Goal: Information Seeking & Learning: Learn about a topic

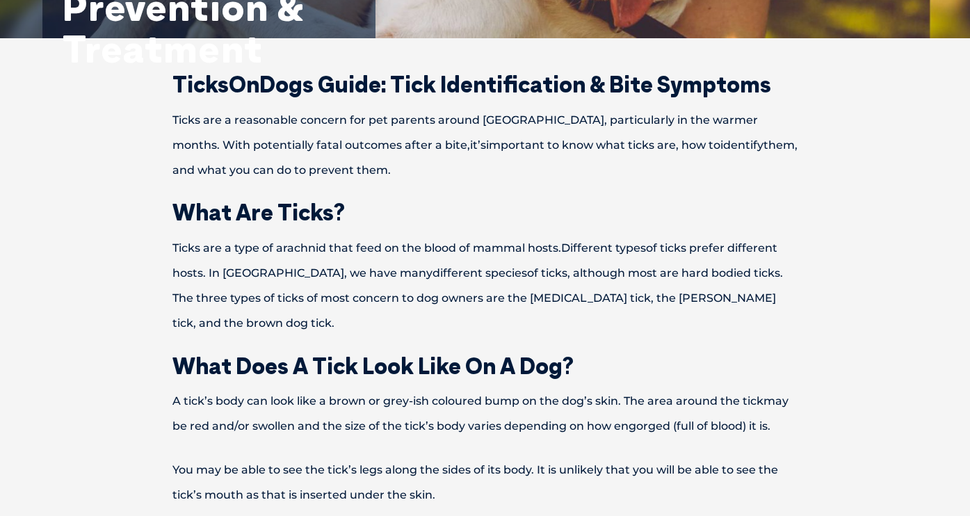
scroll to position [38, 0]
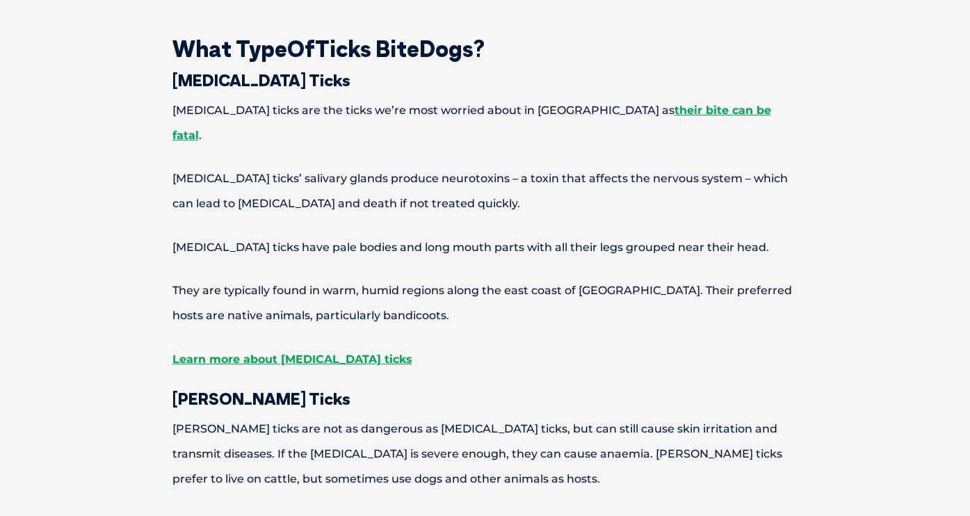
scroll to position [1606, 0]
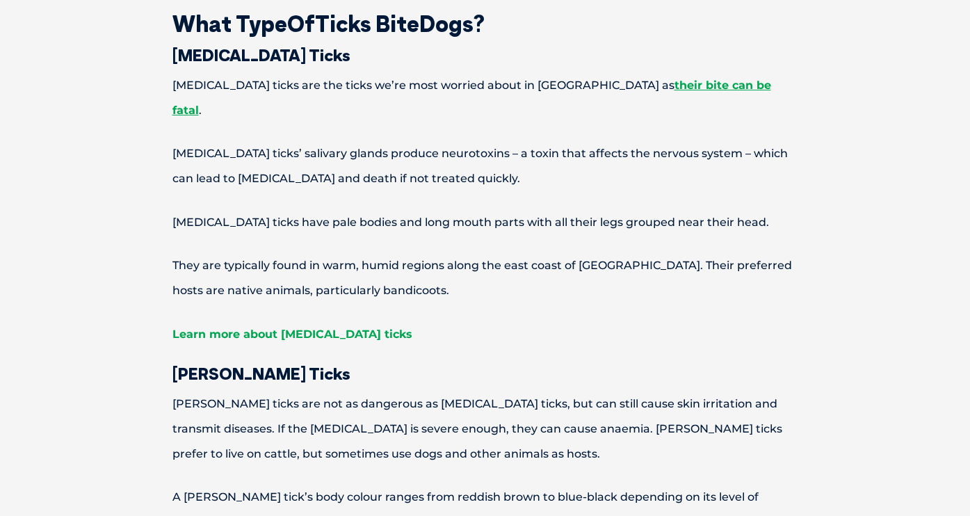
click at [323, 327] on link "Learn more about [MEDICAL_DATA] ticks" at bounding box center [292, 333] width 240 height 13
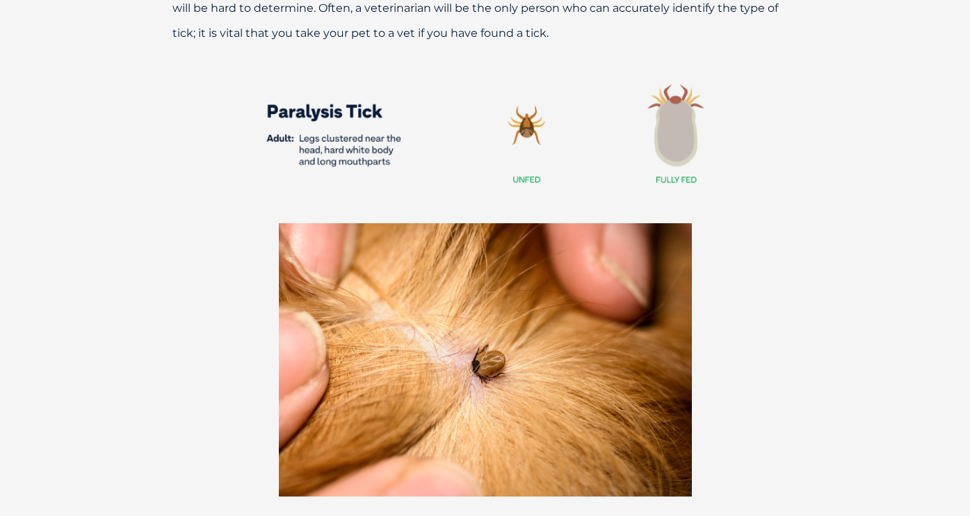
scroll to position [1472, 0]
